Goal: Find specific page/section: Find specific page/section

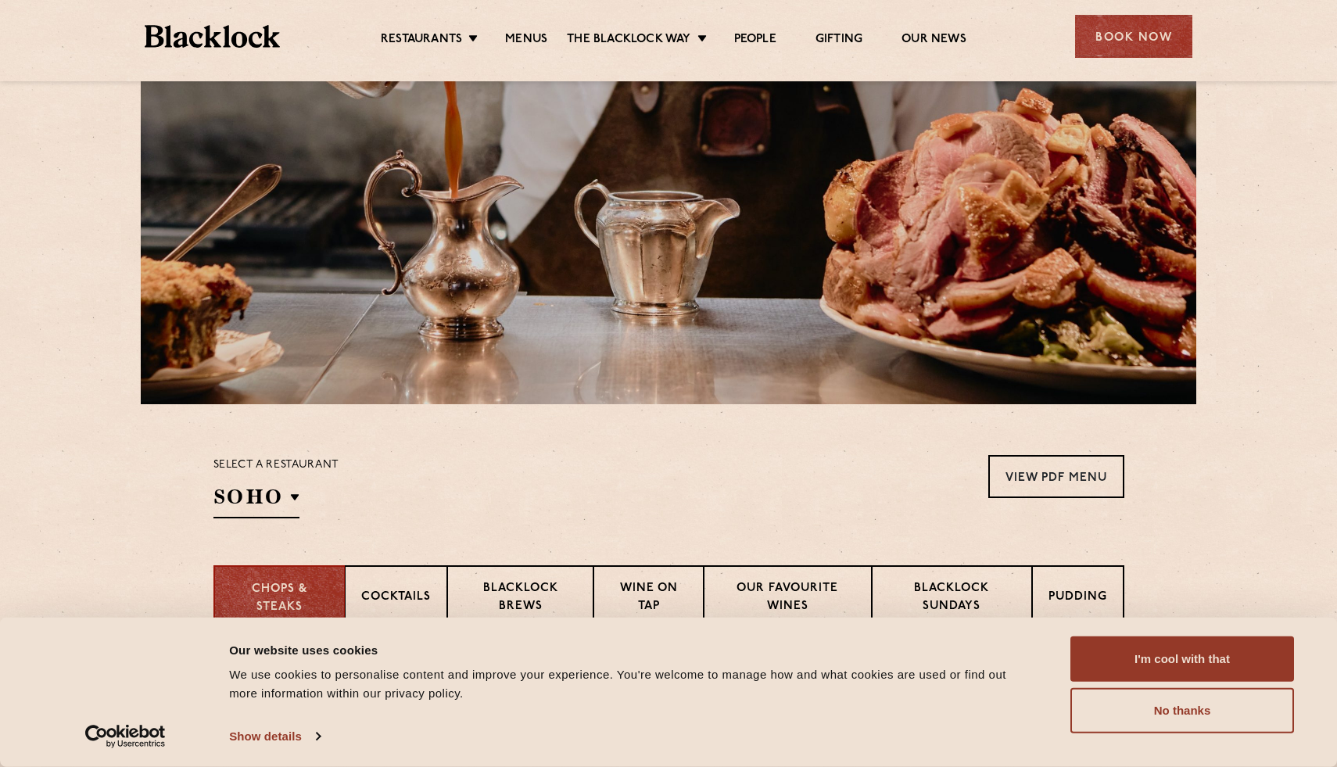
scroll to position [223, 0]
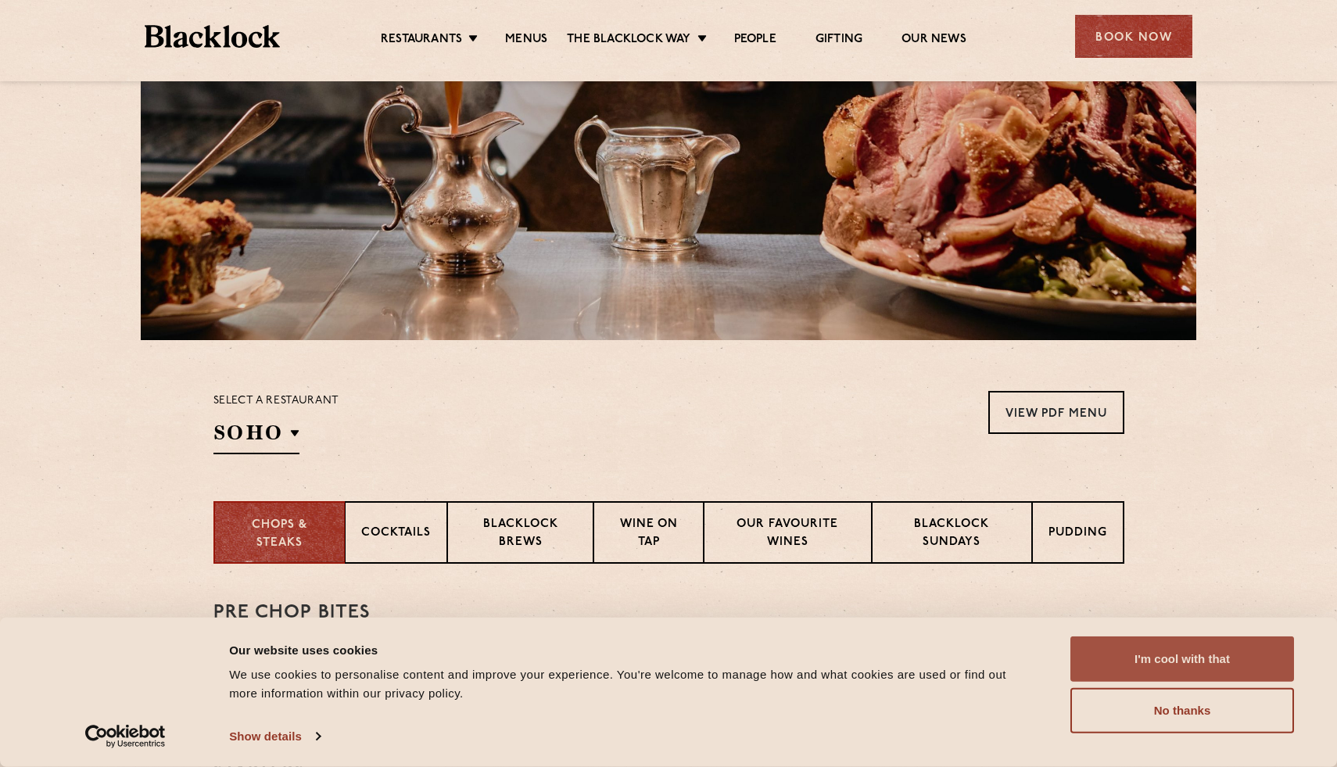
click at [1132, 658] on button "I'm cool with that" at bounding box center [1183, 659] width 224 height 45
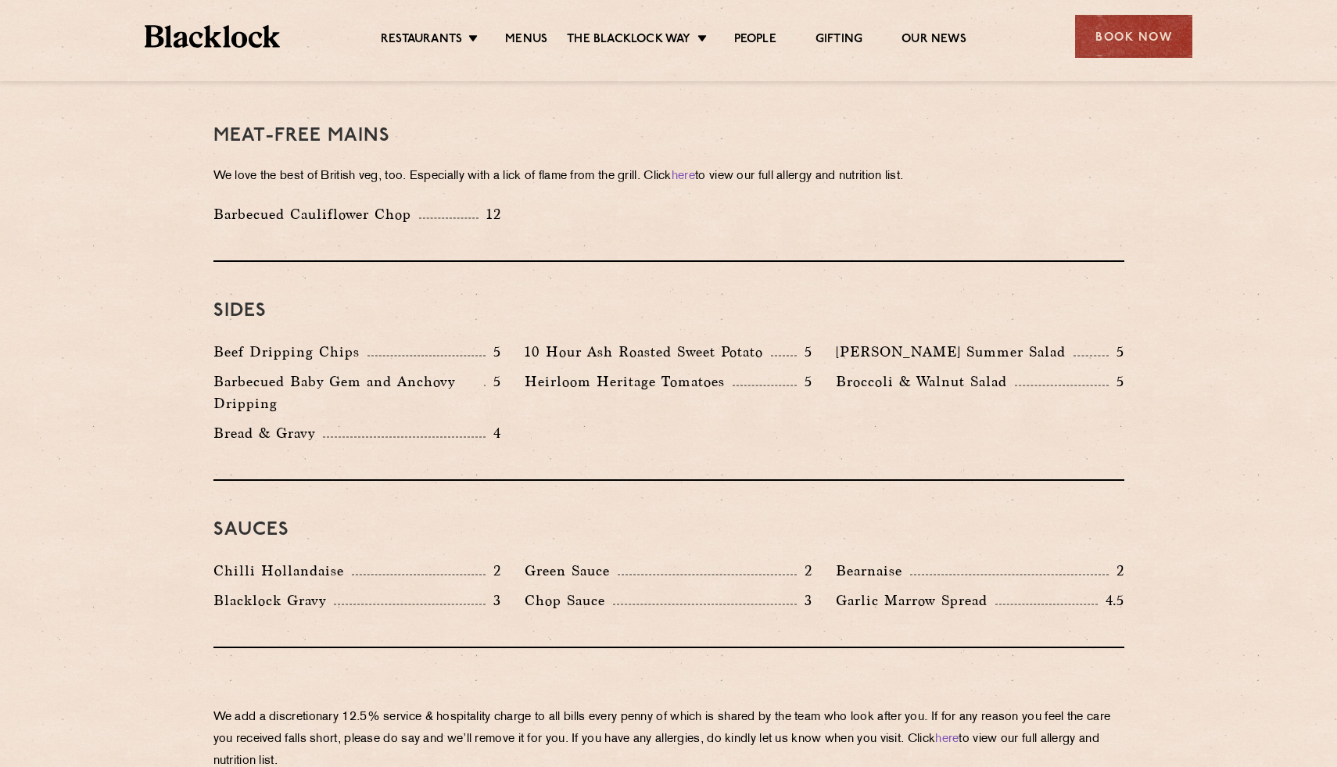
scroll to position [2608, 0]
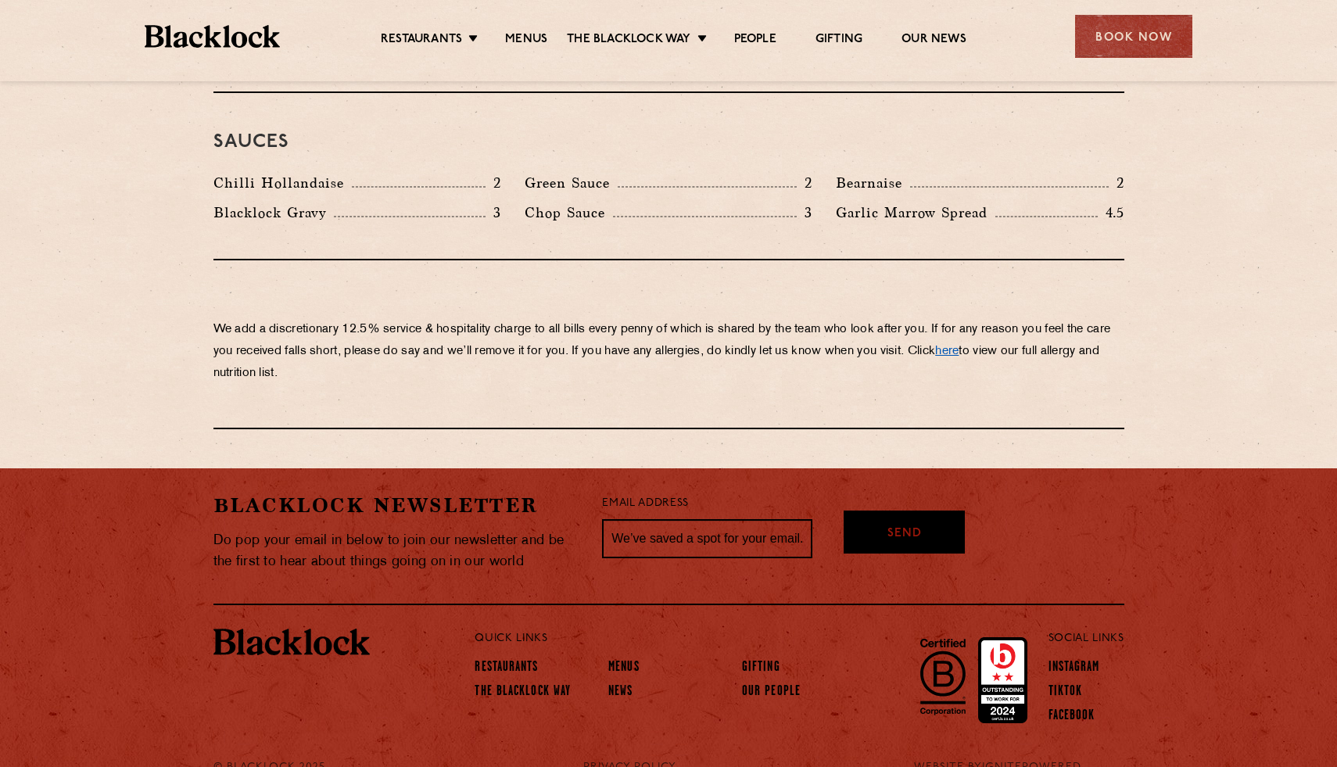
click at [959, 346] on link "here" at bounding box center [946, 352] width 23 height 12
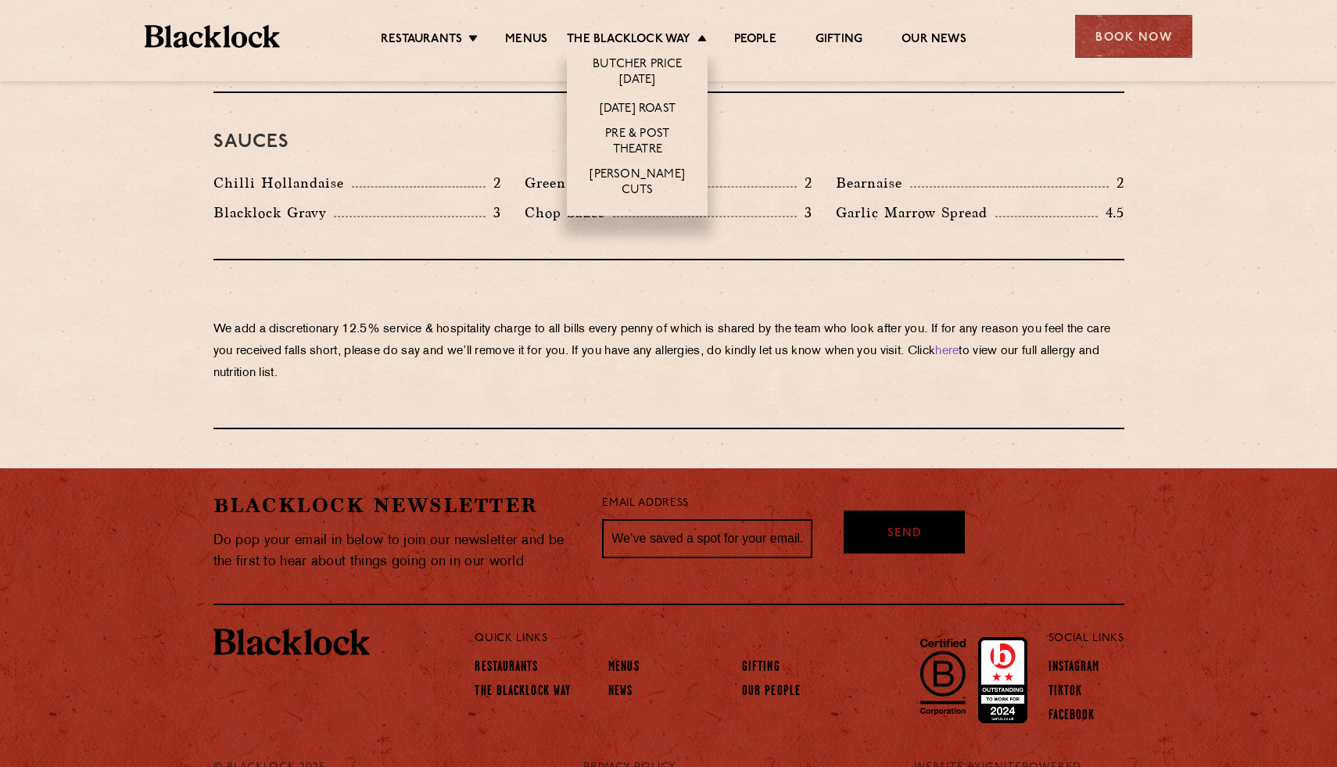
click at [651, 170] on li "[PERSON_NAME] Cuts" at bounding box center [637, 189] width 141 height 52
click at [651, 178] on link "[PERSON_NAME] Cuts" at bounding box center [637, 183] width 109 height 33
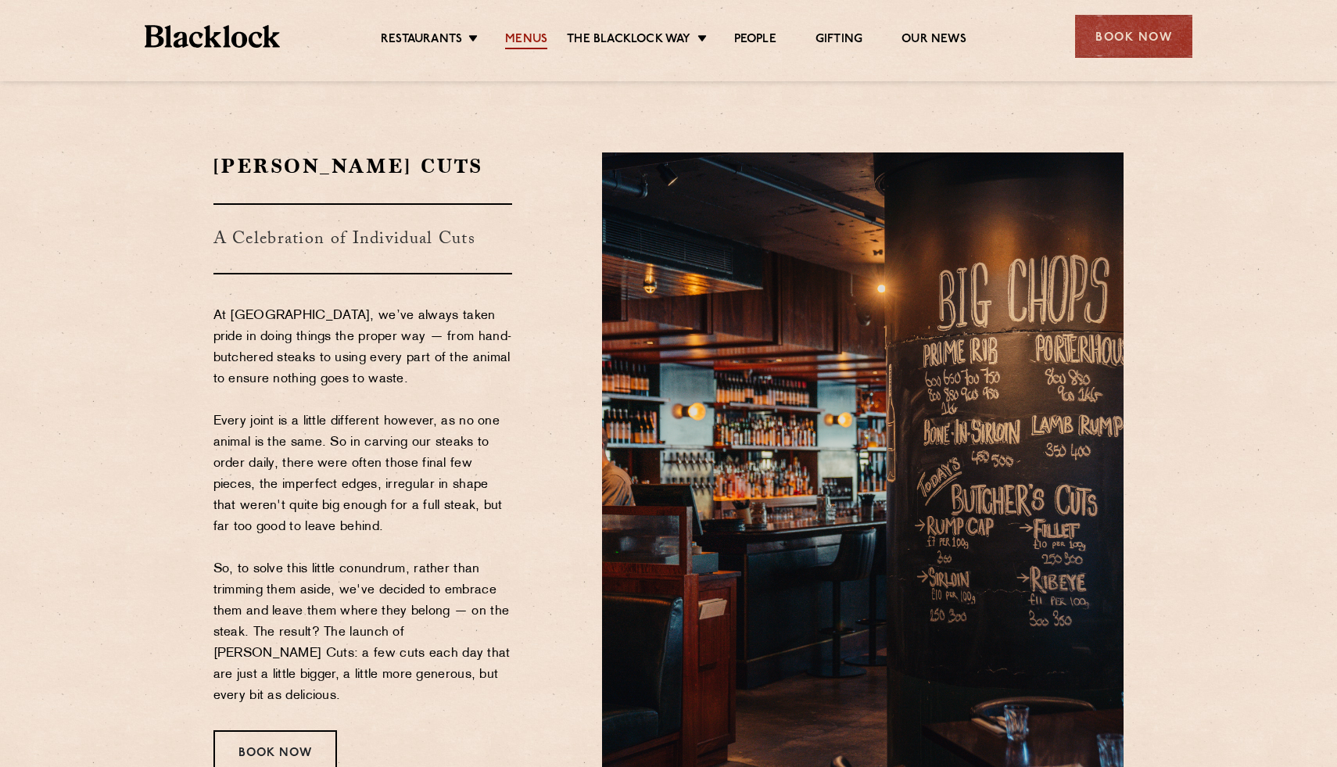
click at [518, 34] on link "Menus" at bounding box center [526, 40] width 42 height 17
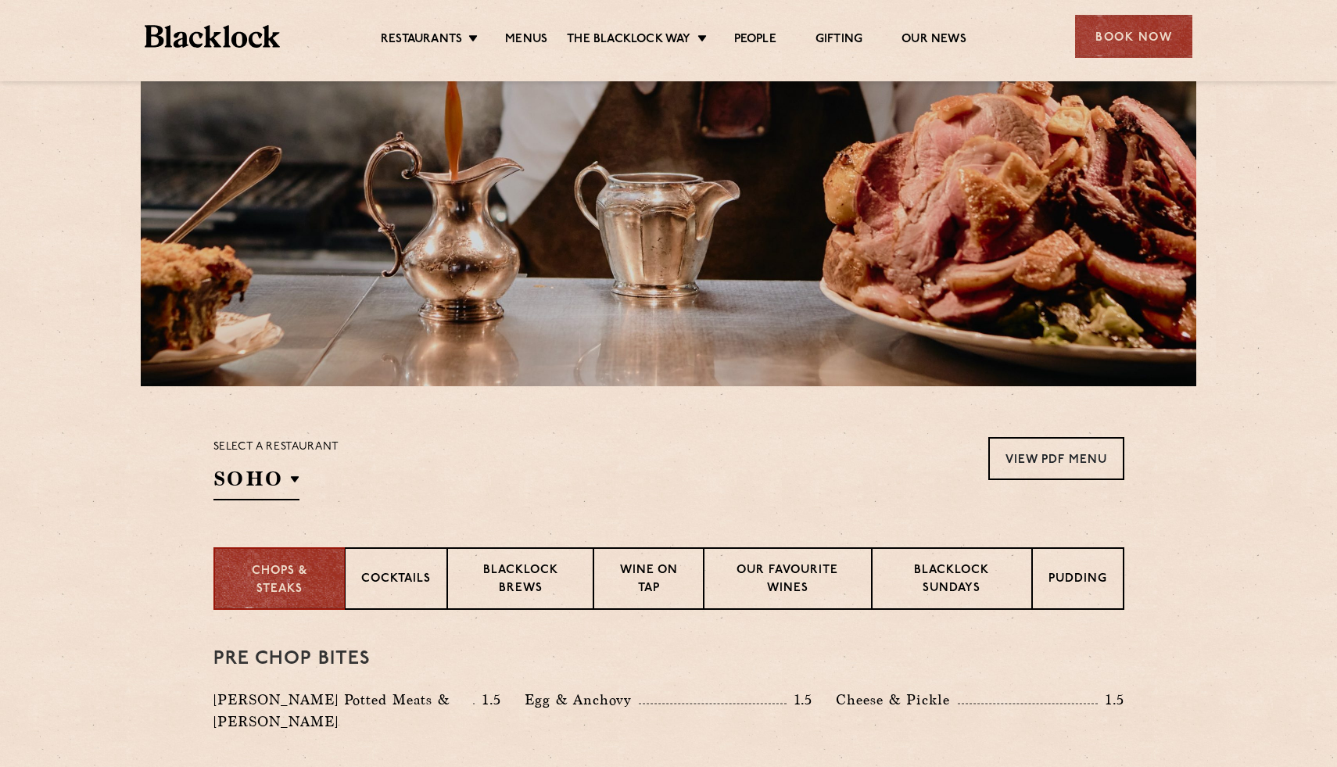
scroll to position [178, 0]
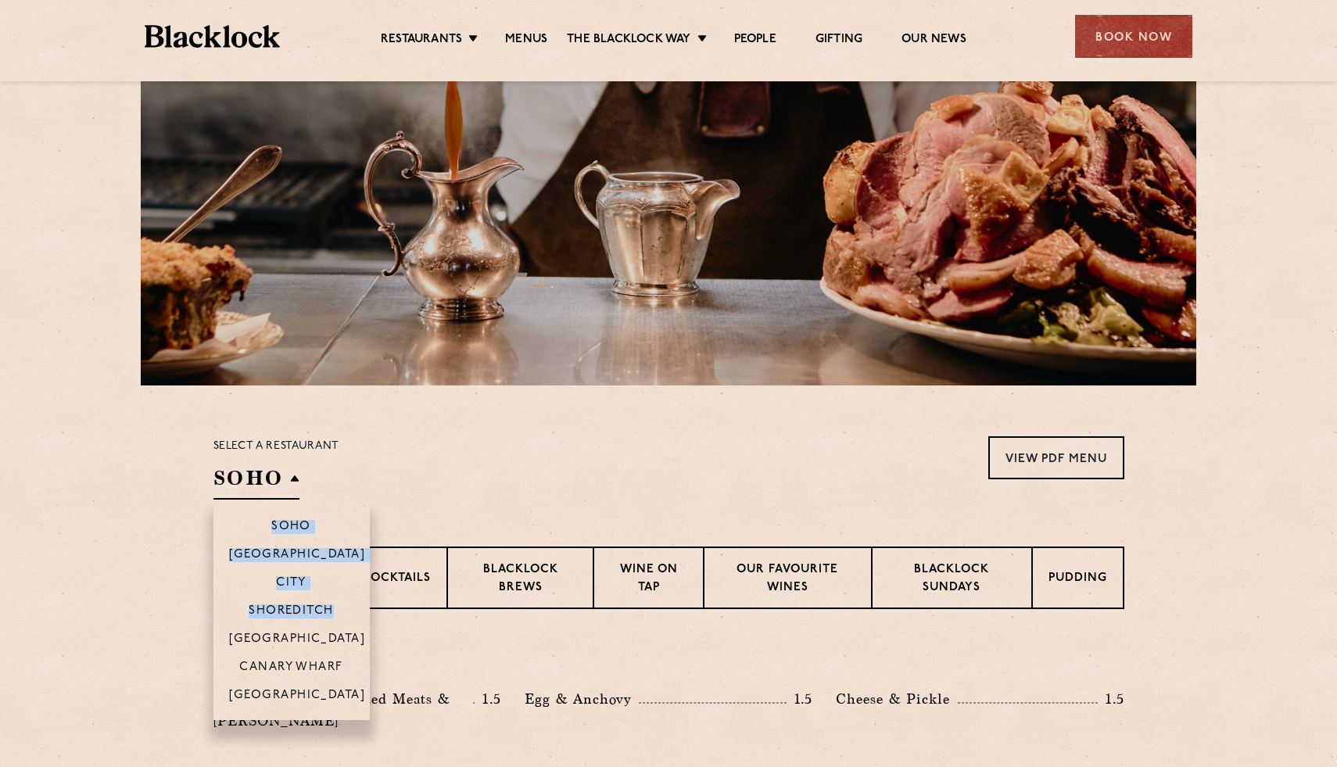
drag, startPoint x: 280, startPoint y: 486, endPoint x: 303, endPoint y: 630, distance: 145.7
click at [300, 500] on div "SOHO Soho [GEOGRAPHIC_DATA] [GEOGRAPHIC_DATA] [GEOGRAPHIC_DATA] [GEOGRAPHIC_DAT…" at bounding box center [257, 482] width 86 height 35
click at [298, 669] on p "Canary Wharf" at bounding box center [290, 669] width 103 height 16
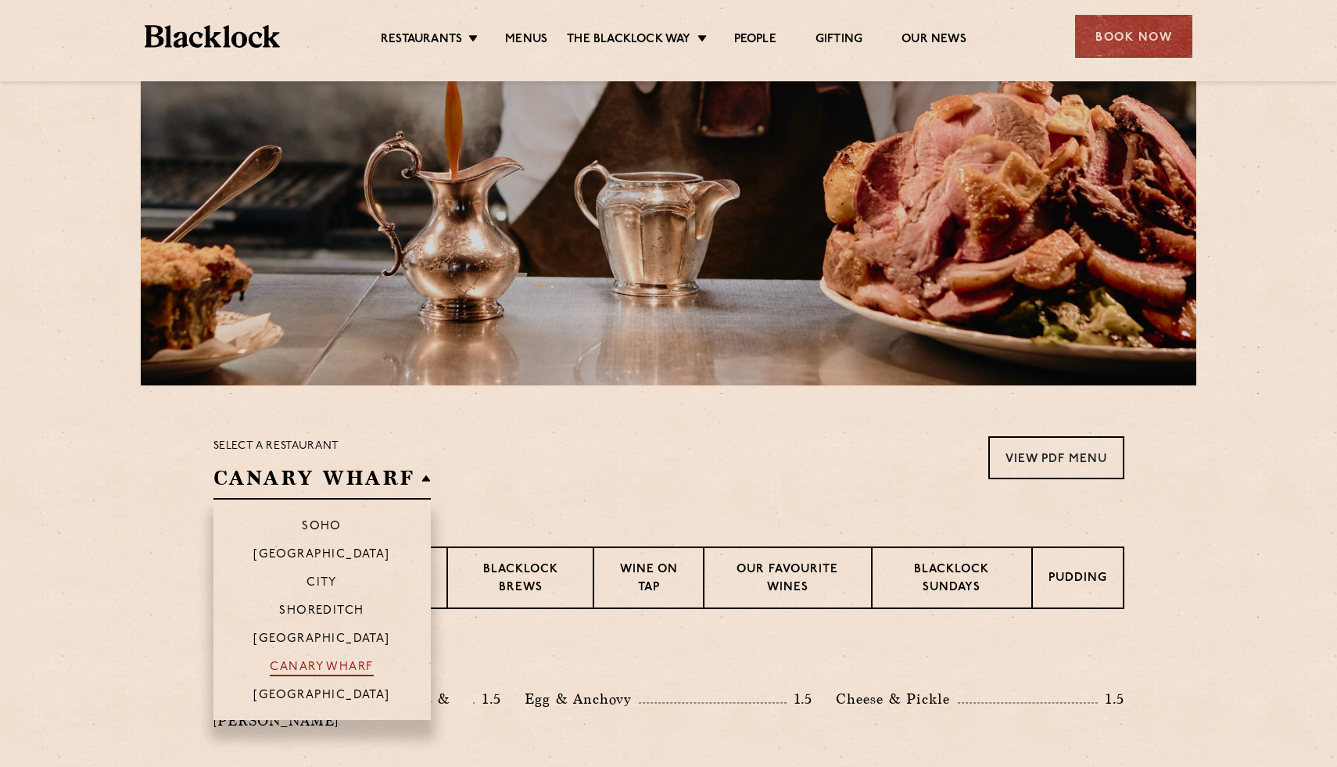
click at [298, 669] on p "Canary Wharf" at bounding box center [321, 669] width 103 height 16
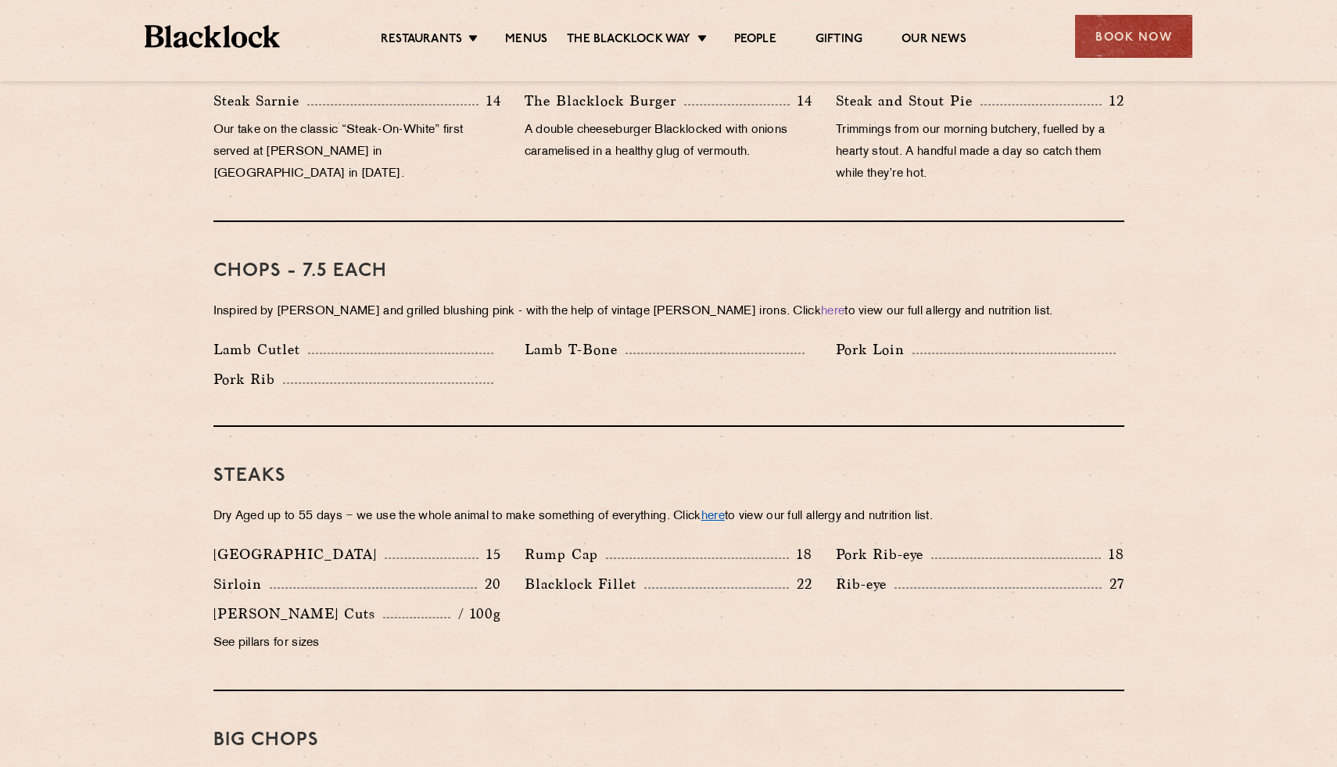
scroll to position [1143, 0]
click at [725, 508] on link "here" at bounding box center [713, 514] width 23 height 12
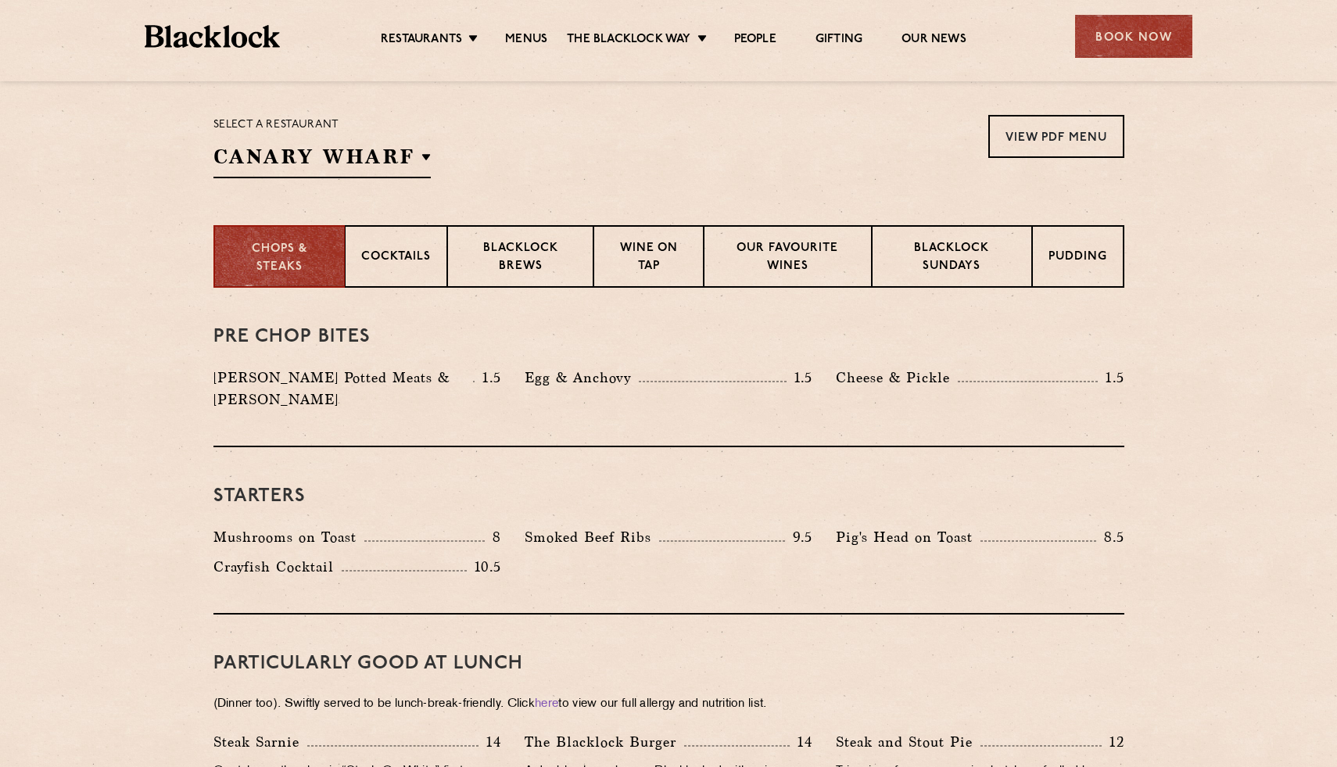
scroll to position [0, 0]
